Goal: Navigation & Orientation: Find specific page/section

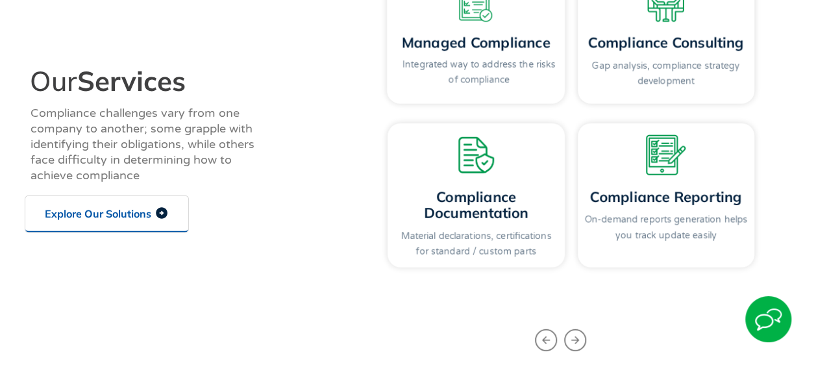
scroll to position [1494, 0]
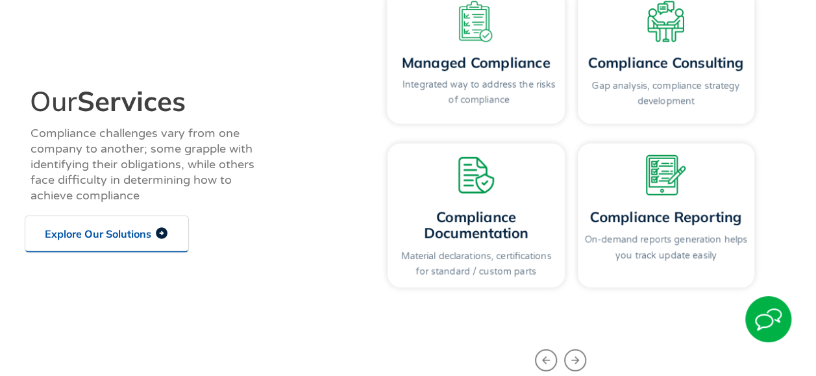
click at [159, 229] on icon at bounding box center [162, 233] width 12 height 12
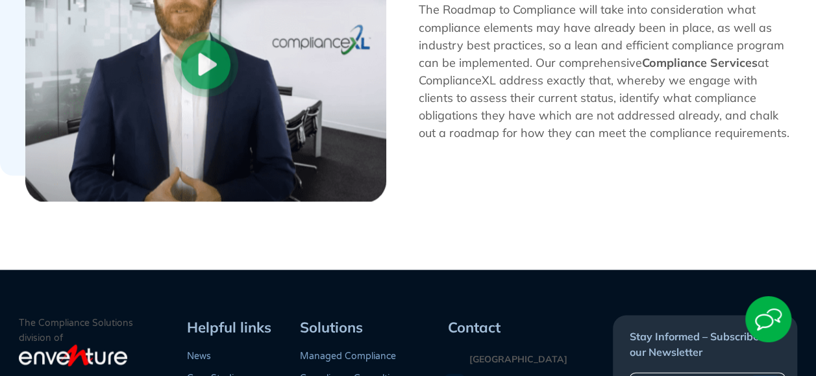
scroll to position [1104, 0]
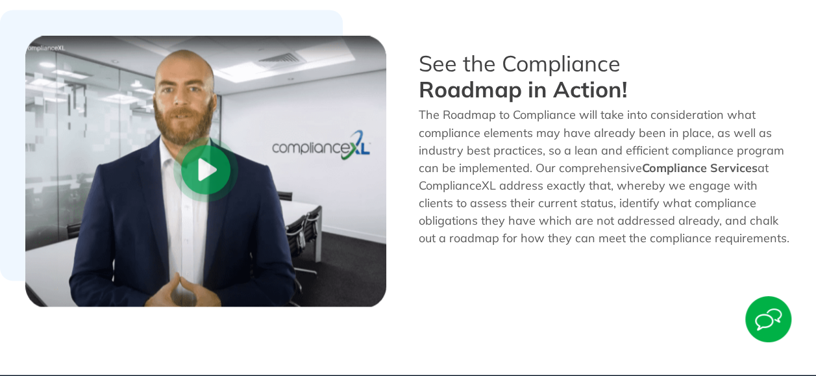
click at [214, 172] on 5 "Play Video" at bounding box center [205, 169] width 49 height 49
